Goal: Information Seeking & Learning: Learn about a topic

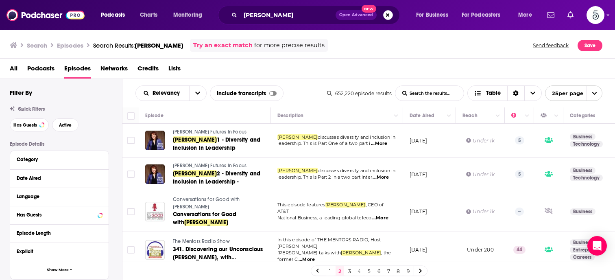
click at [386, 14] on button "Search podcasts, credits, & more..." at bounding box center [388, 15] width 10 height 10
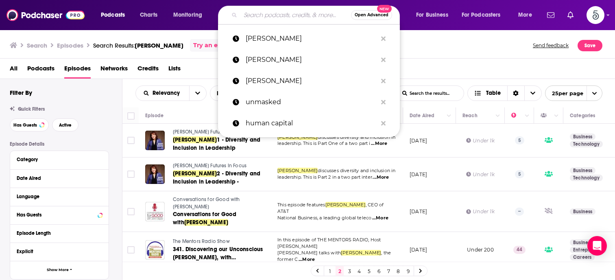
click at [280, 17] on input "Search podcasts, credits, & more..." at bounding box center [295, 15] width 111 height 13
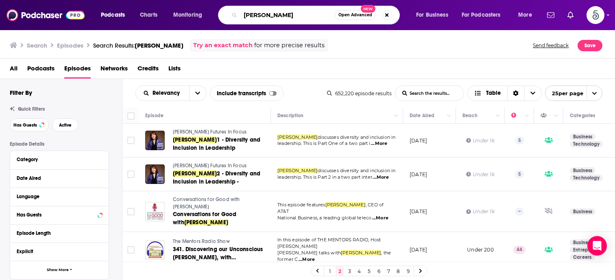
type input "[PERSON_NAME]"
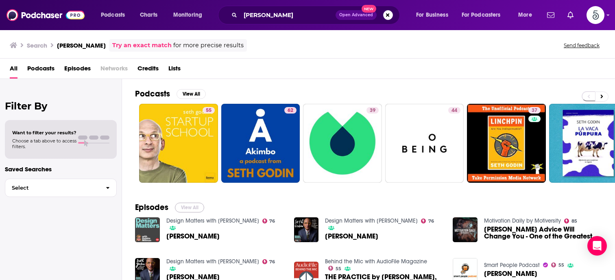
click at [183, 205] on button "View All" at bounding box center [189, 208] width 29 height 10
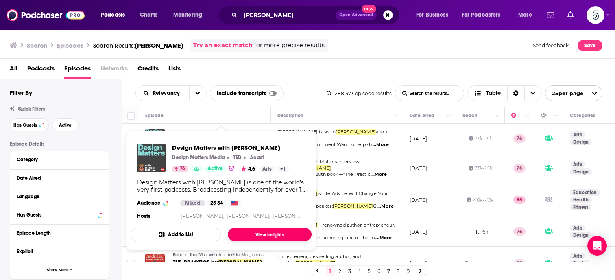
click at [253, 232] on link "View Insights" at bounding box center [270, 234] width 84 height 13
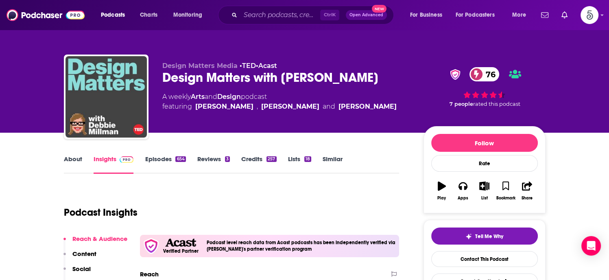
click at [74, 157] on link "About" at bounding box center [73, 164] width 18 height 19
